Goal: Information Seeking & Learning: Stay updated

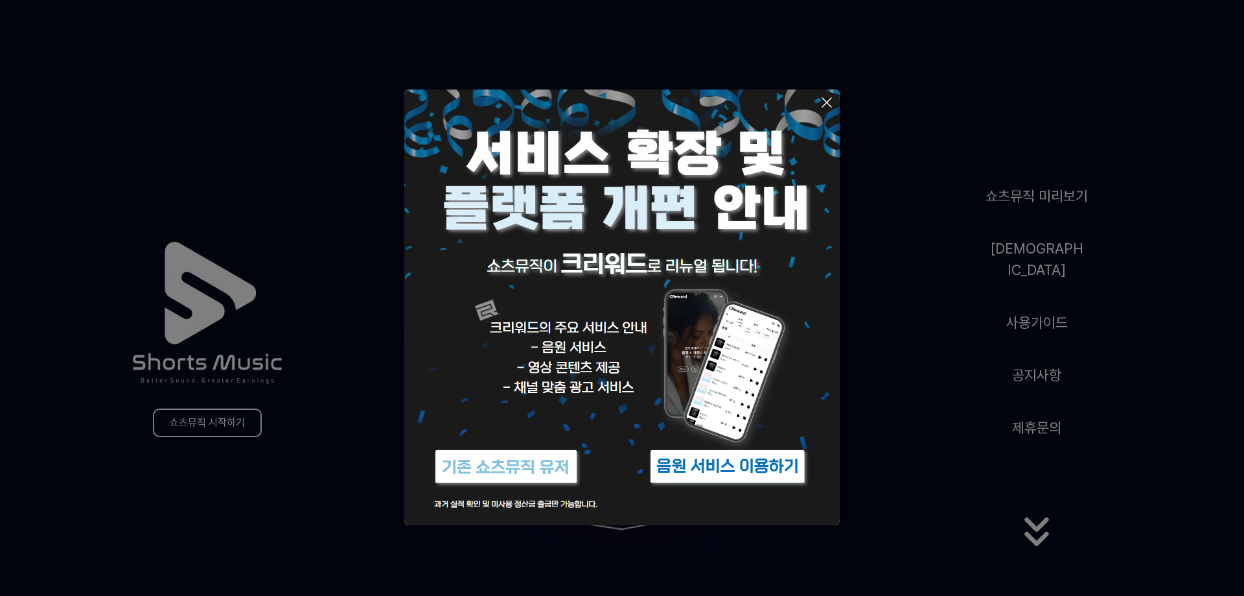
click at [899, 478] on button at bounding box center [622, 298] width 1244 height 596
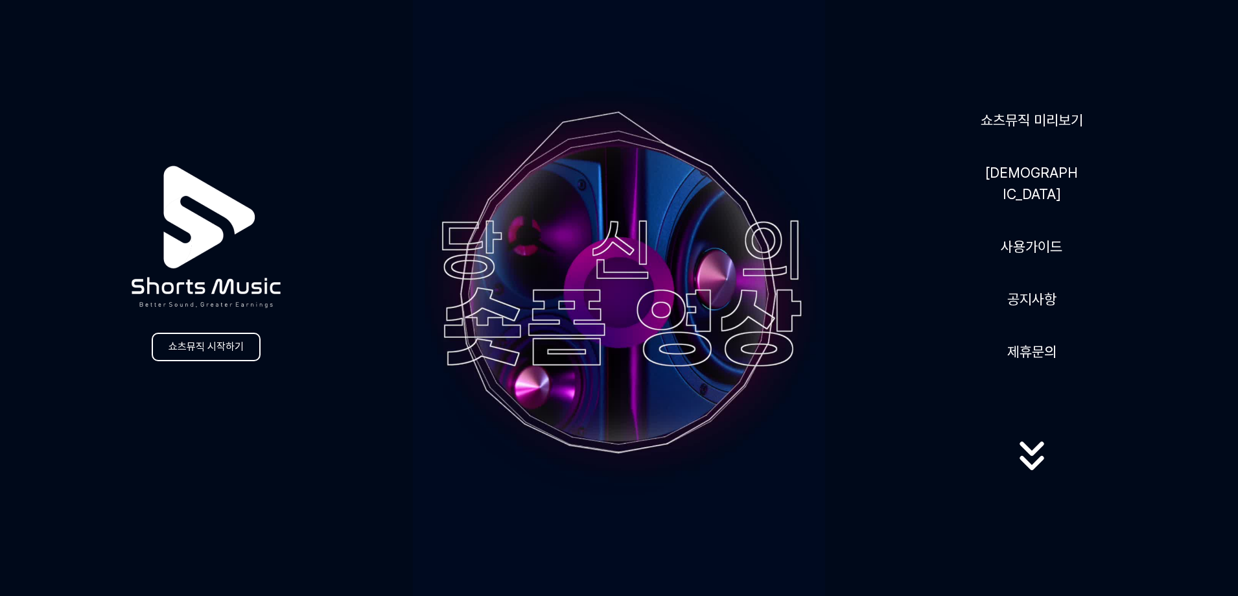
scroll to position [65, 0]
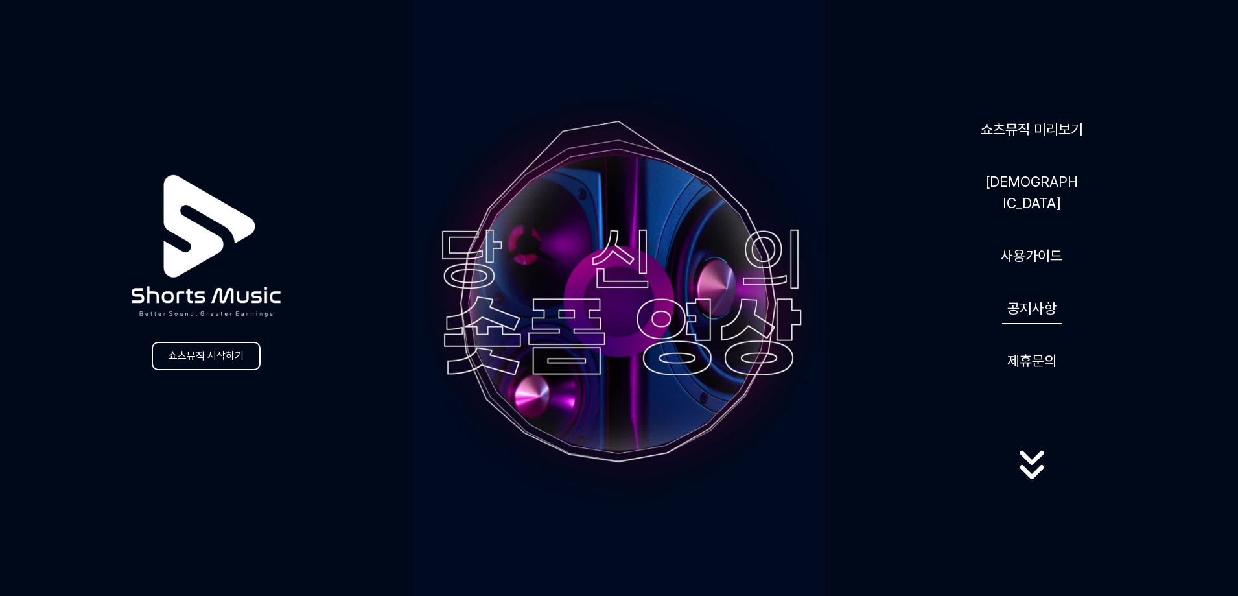
click at [1032, 295] on link "공지사항" at bounding box center [1032, 308] width 60 height 32
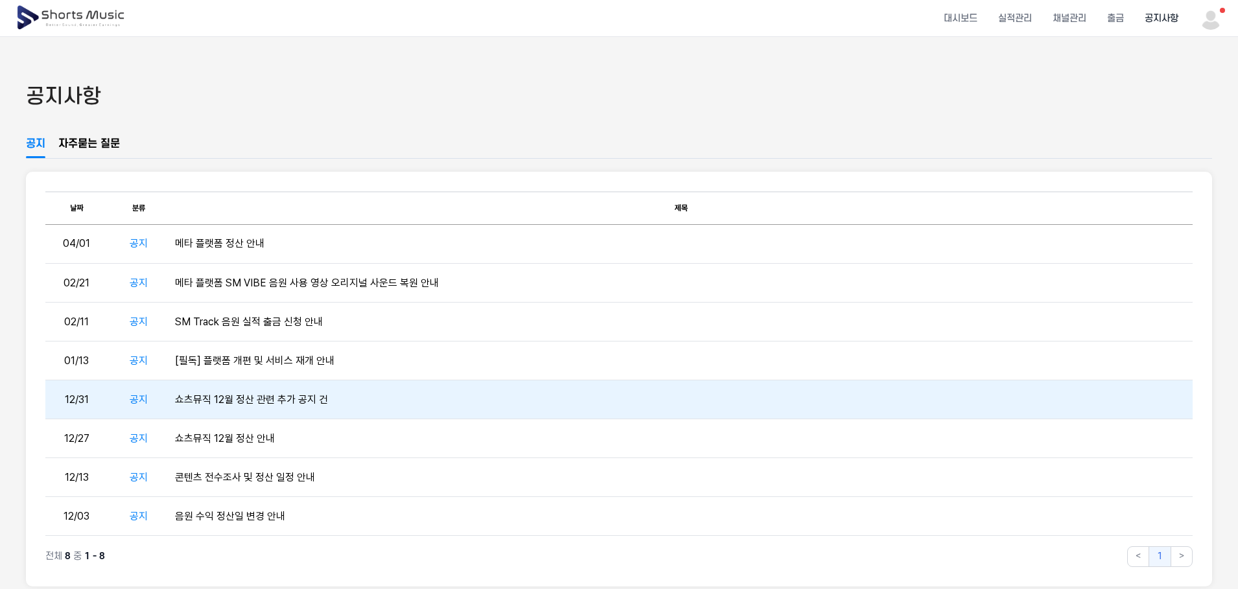
click at [361, 397] on td "쇼츠뮤직 12월 정산 관련 추가 공지 건" at bounding box center [681, 399] width 1023 height 39
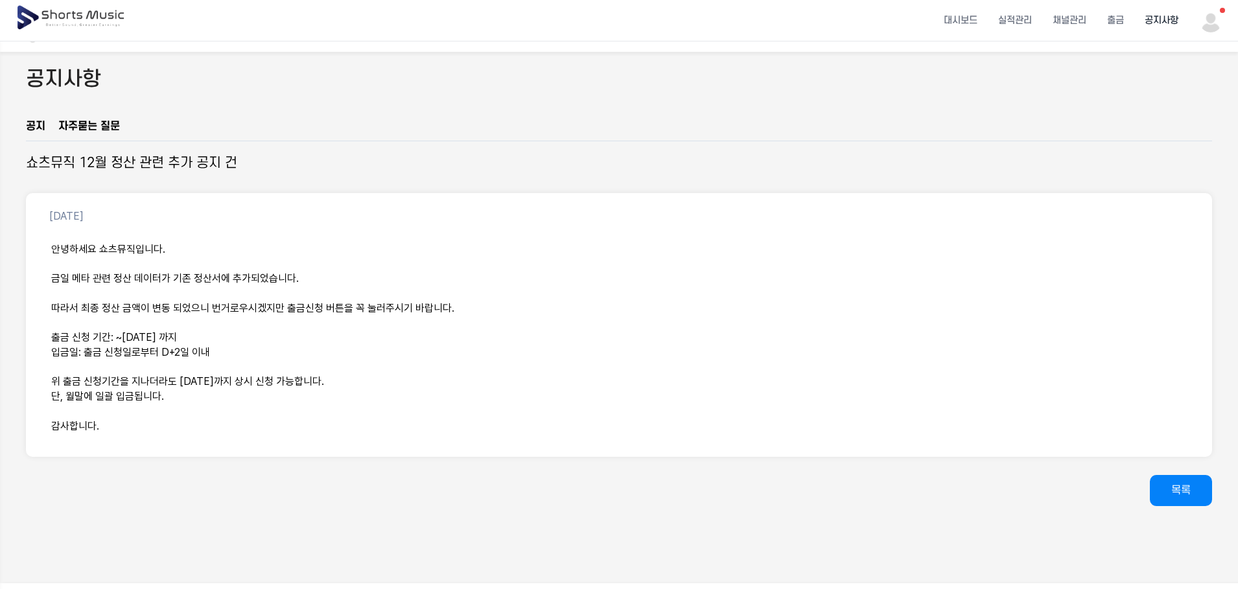
scroll to position [65, 0]
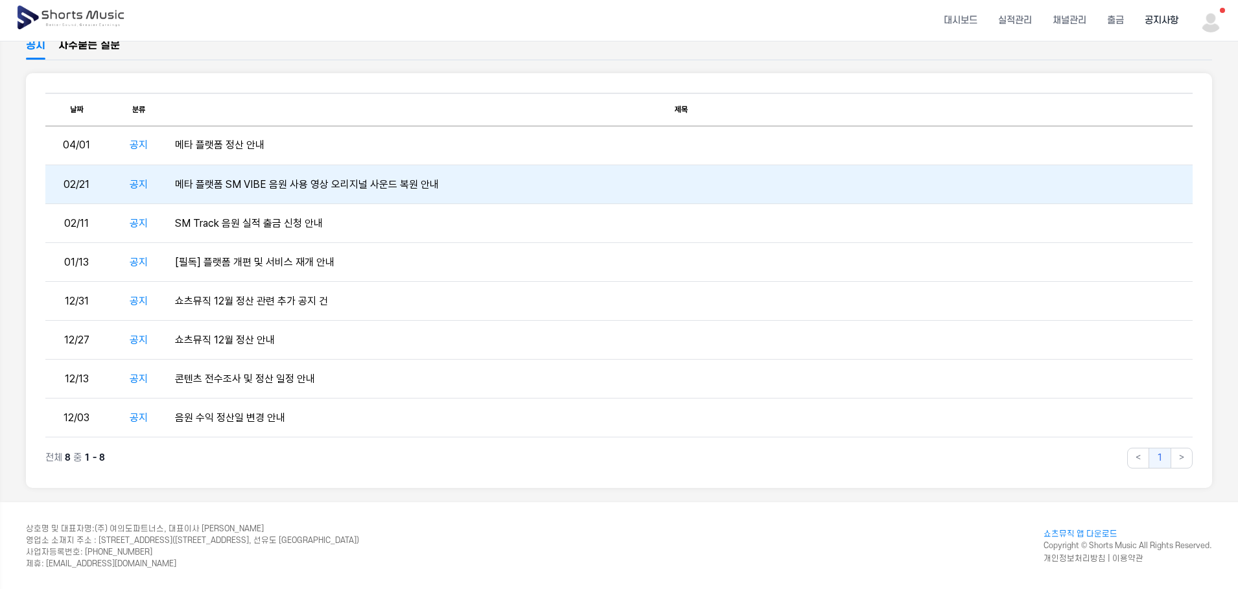
scroll to position [104, 0]
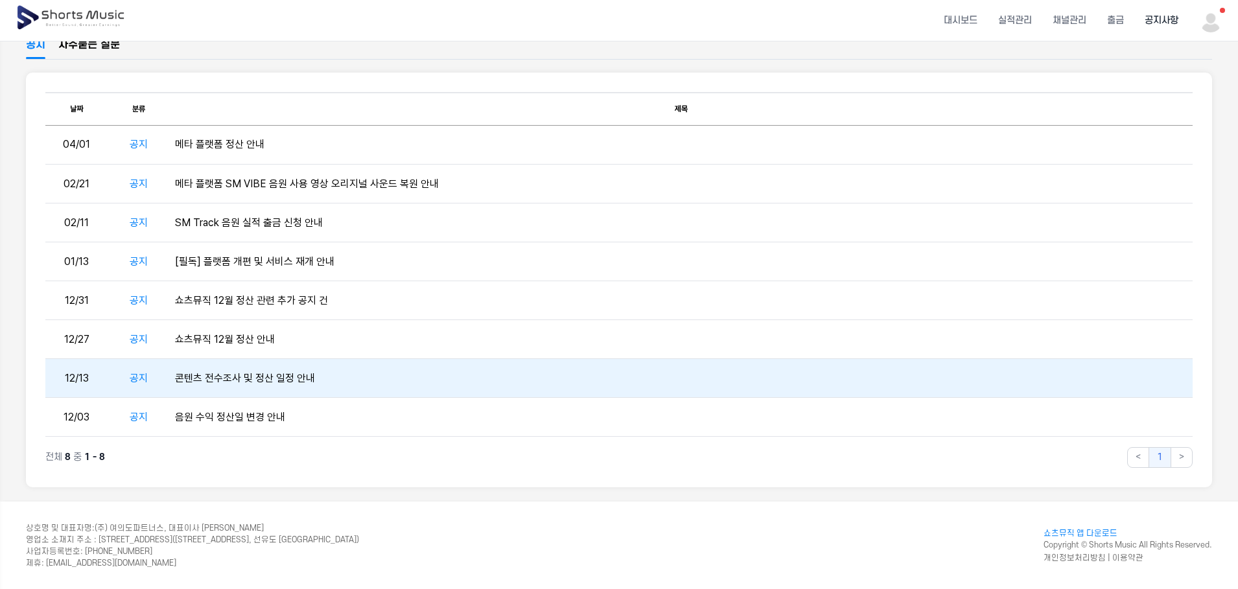
click at [307, 366] on td "콘텐츠 전수조사 및 정산 일정 안내" at bounding box center [681, 378] width 1023 height 39
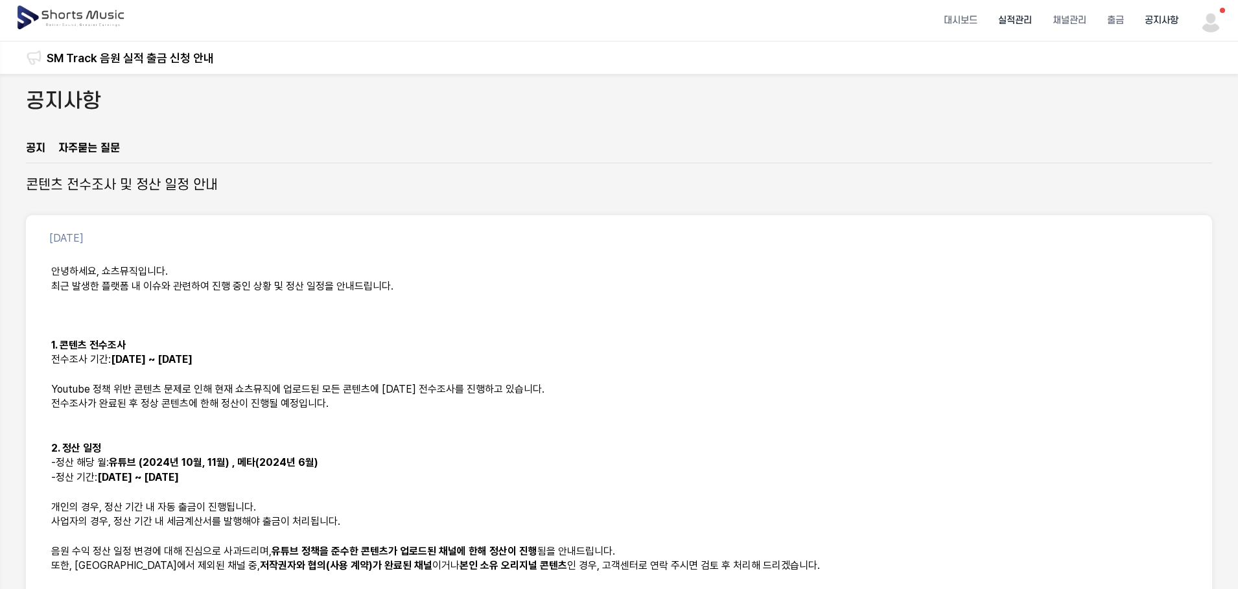
click at [1030, 21] on li "실적관리" at bounding box center [1015, 20] width 54 height 34
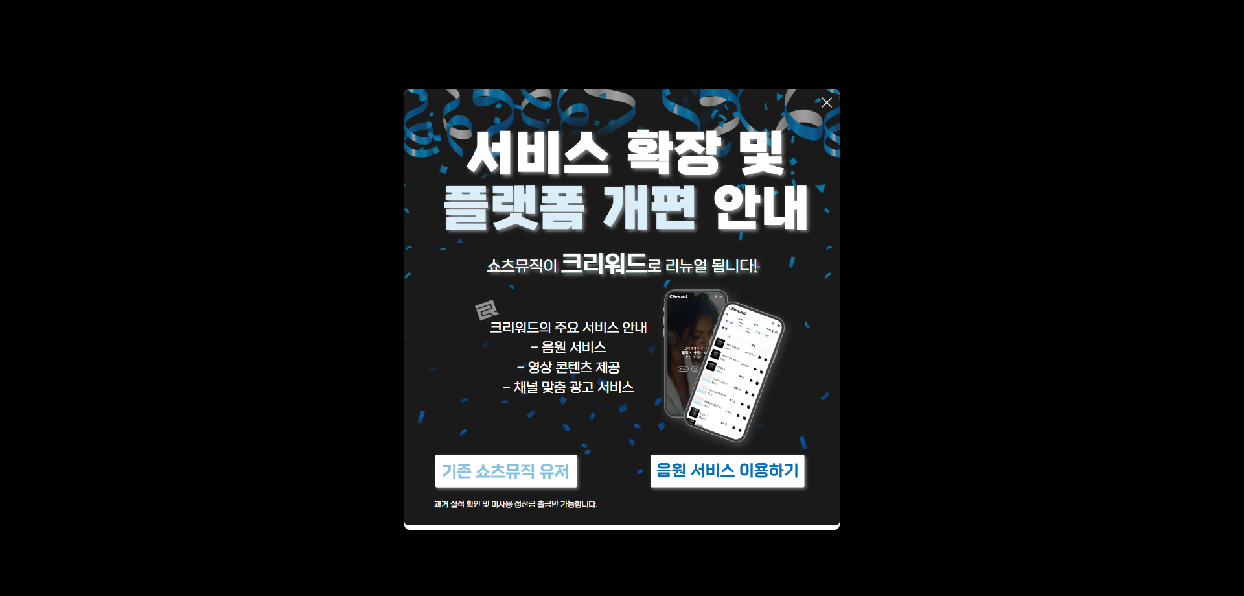
click at [212, 252] on button at bounding box center [622, 298] width 1244 height 596
